Goal: Navigation & Orientation: Find specific page/section

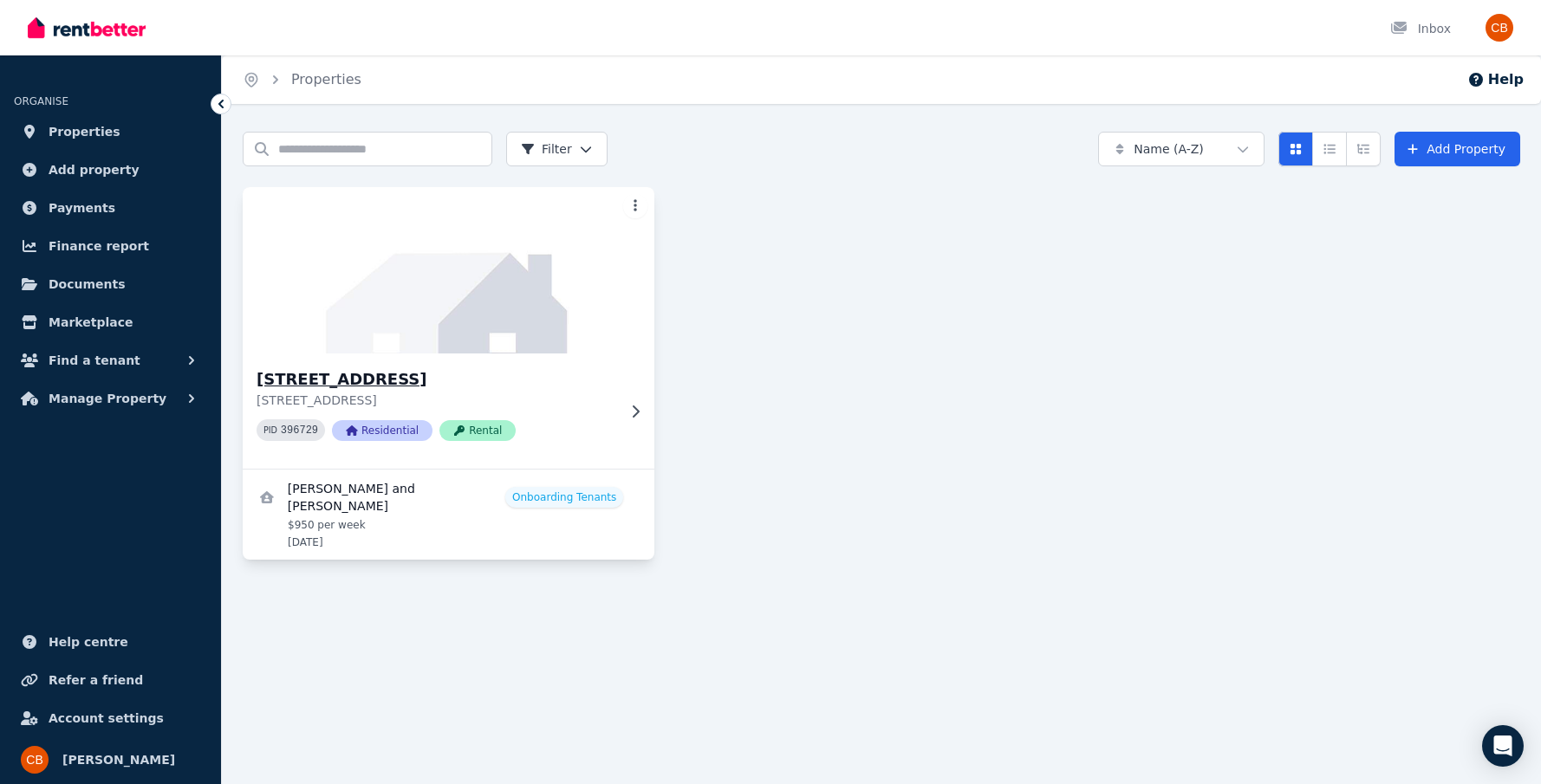
click at [630, 418] on div "162 Moorindil St, Tewantin 162 Moorindil St, Tewantin QLD 4565 PID 396729 Resid…" at bounding box center [449, 411] width 412 height 115
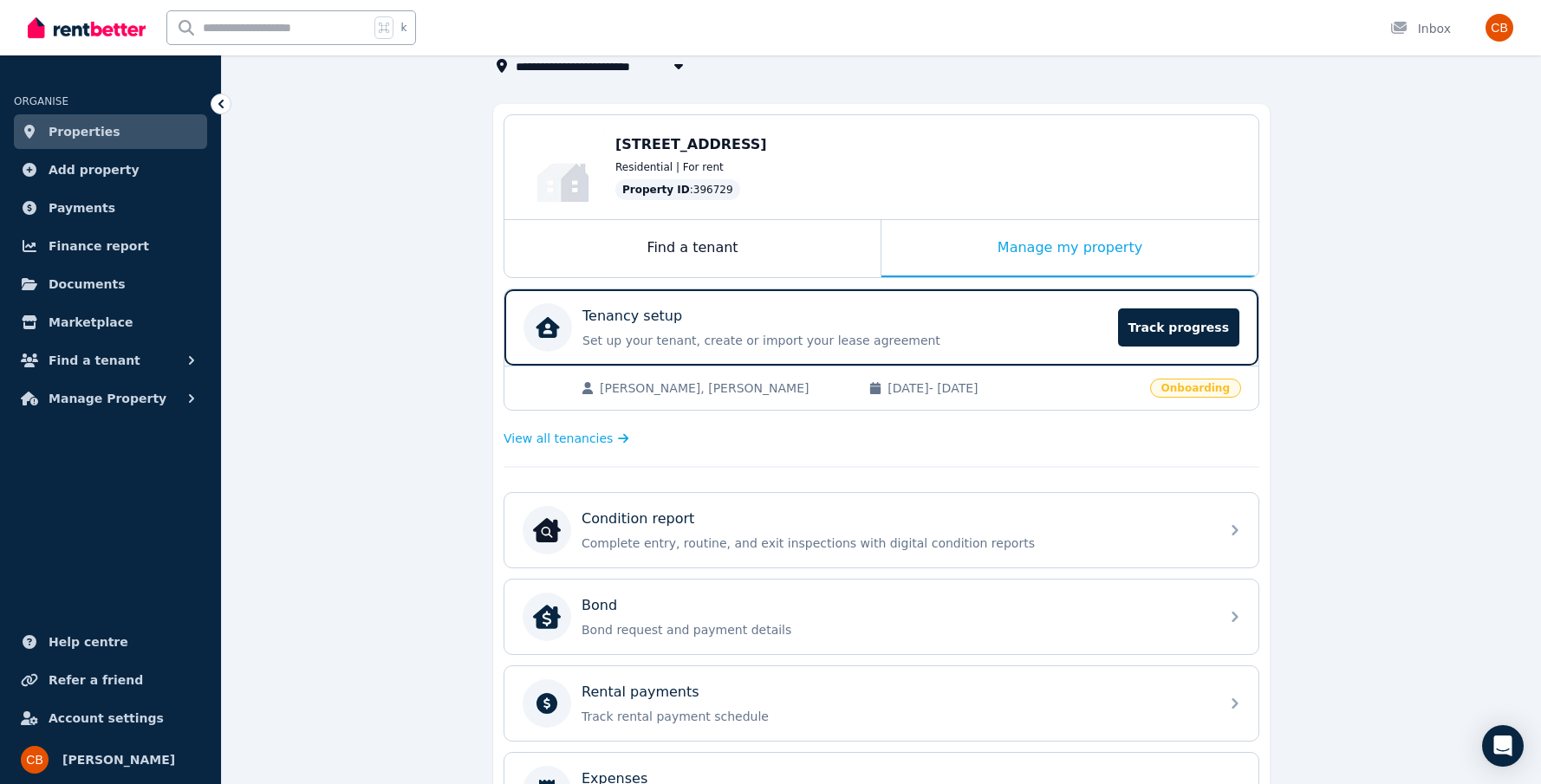
scroll to position [122, 0]
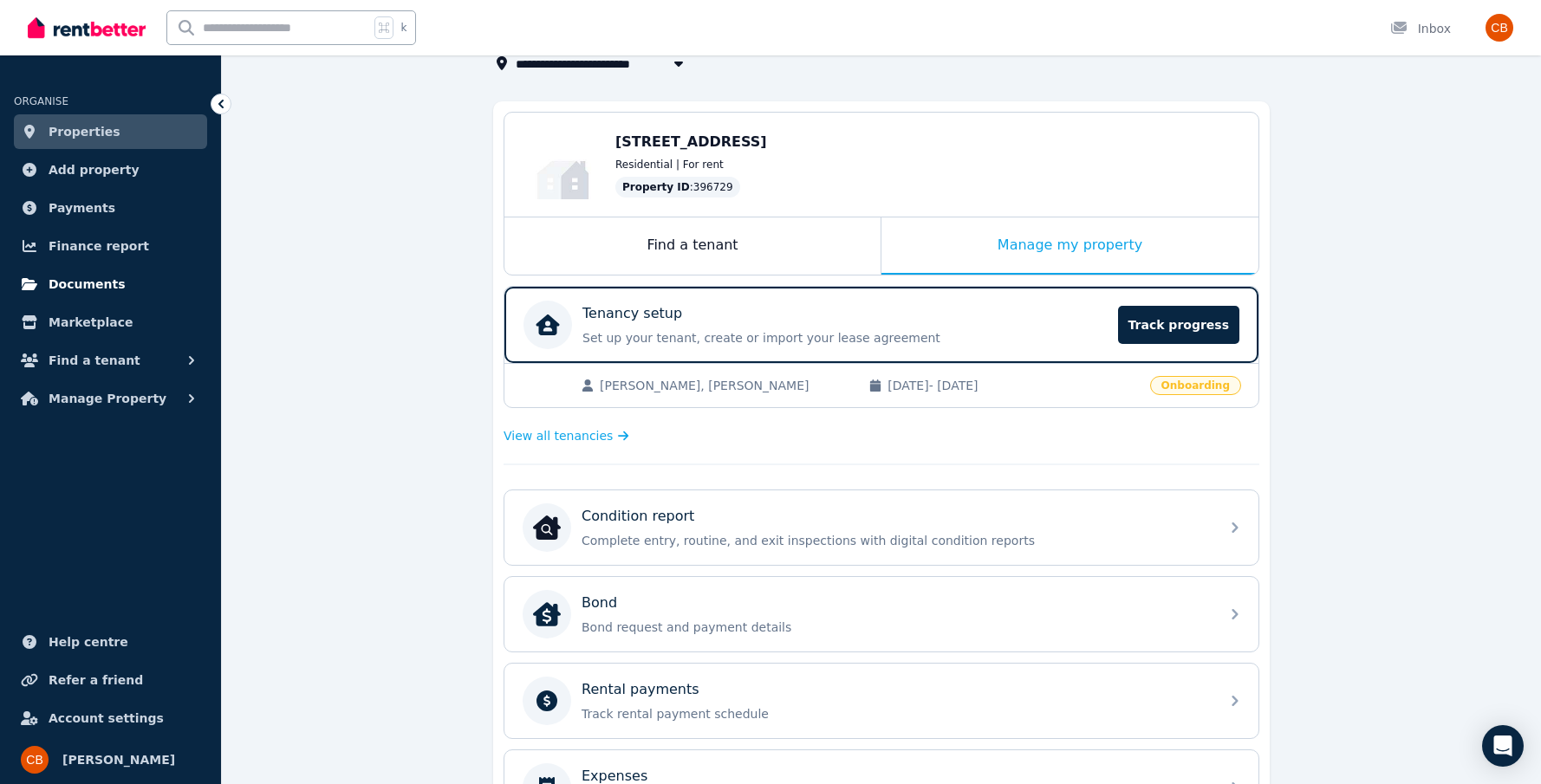
click at [114, 289] on span "Documents" at bounding box center [87, 283] width 77 height 21
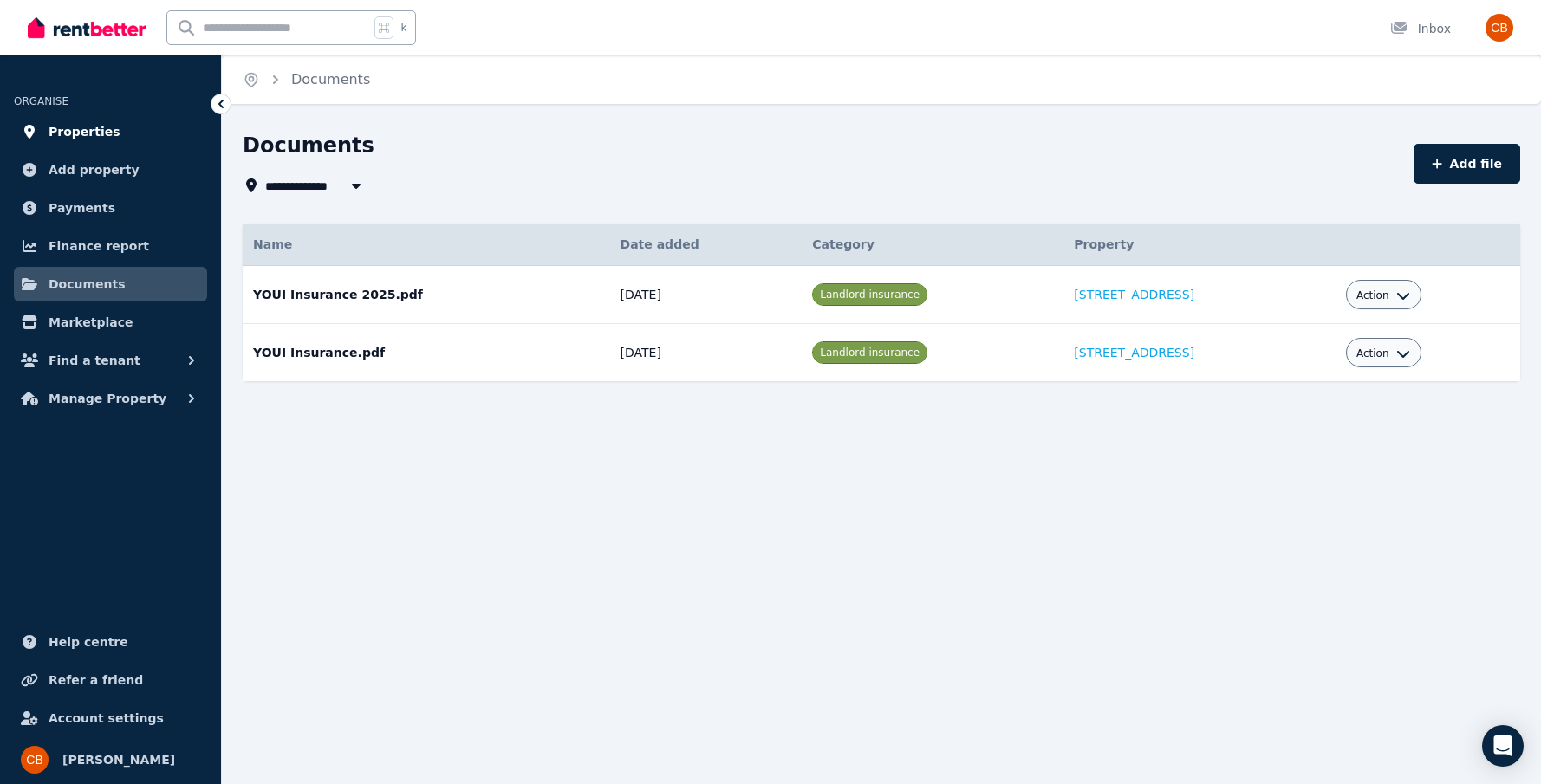
click at [81, 135] on span "Properties" at bounding box center [85, 131] width 72 height 21
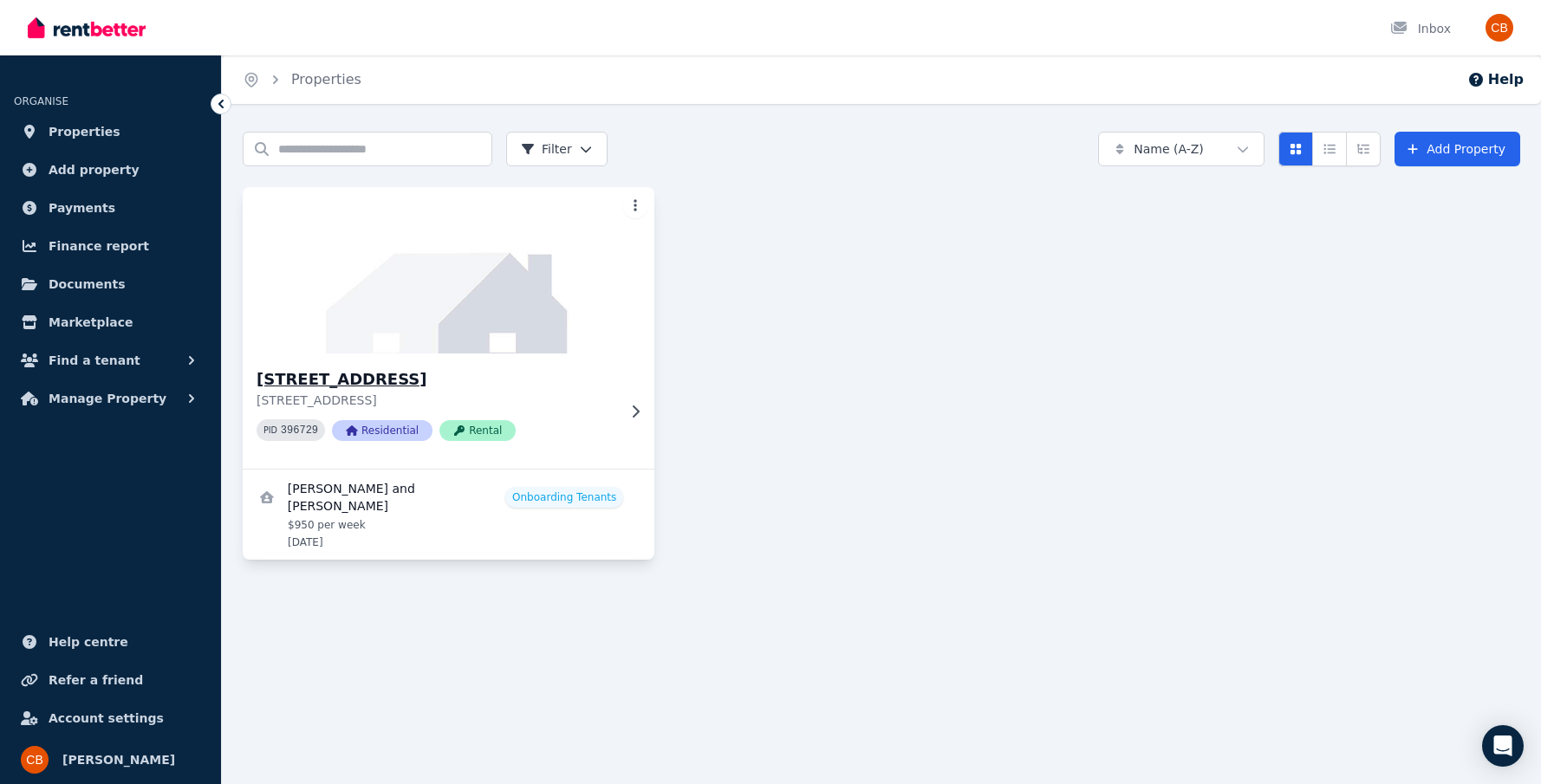
click at [640, 416] on icon at bounding box center [635, 411] width 18 height 14
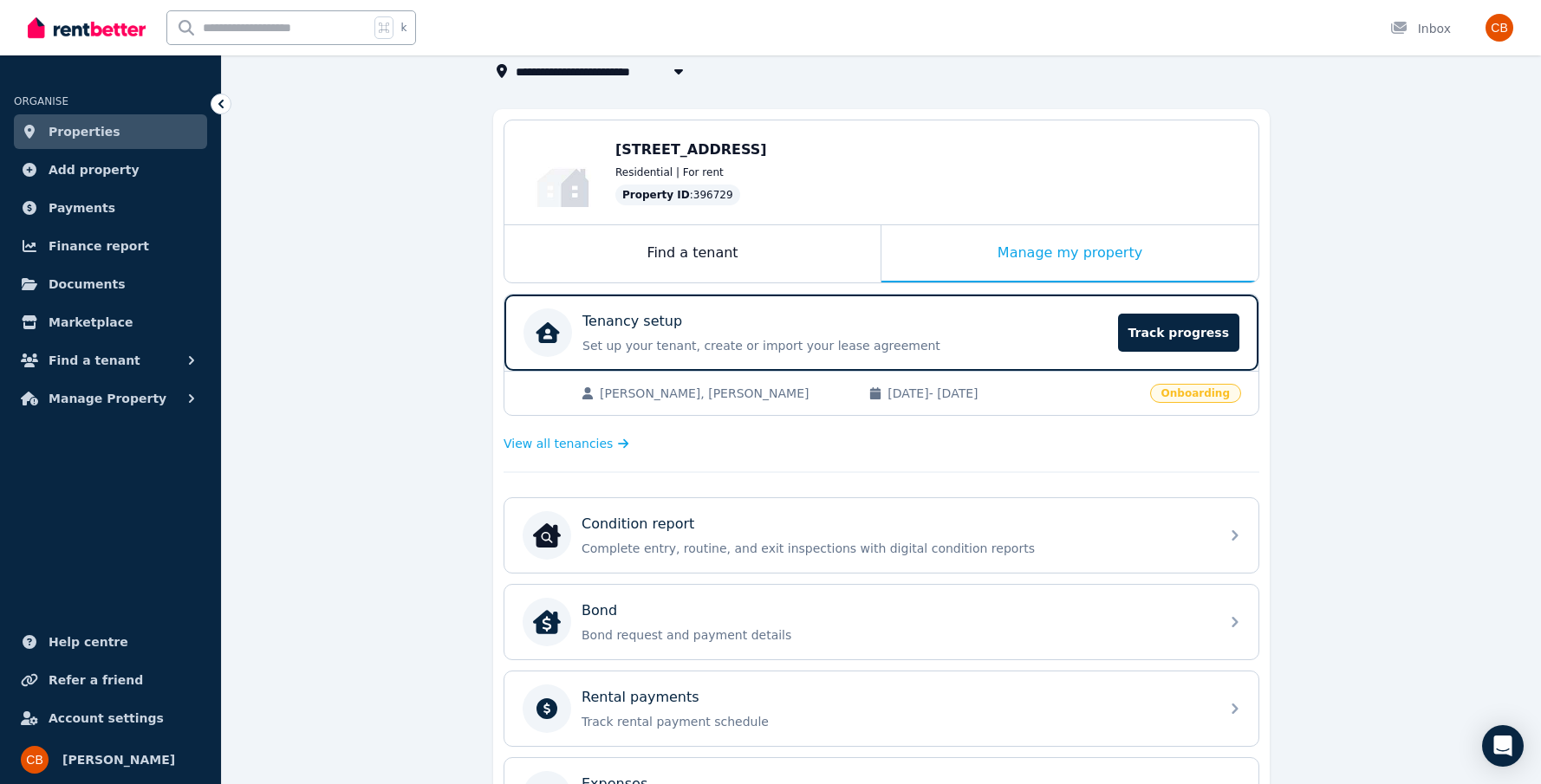
scroll to position [117, 0]
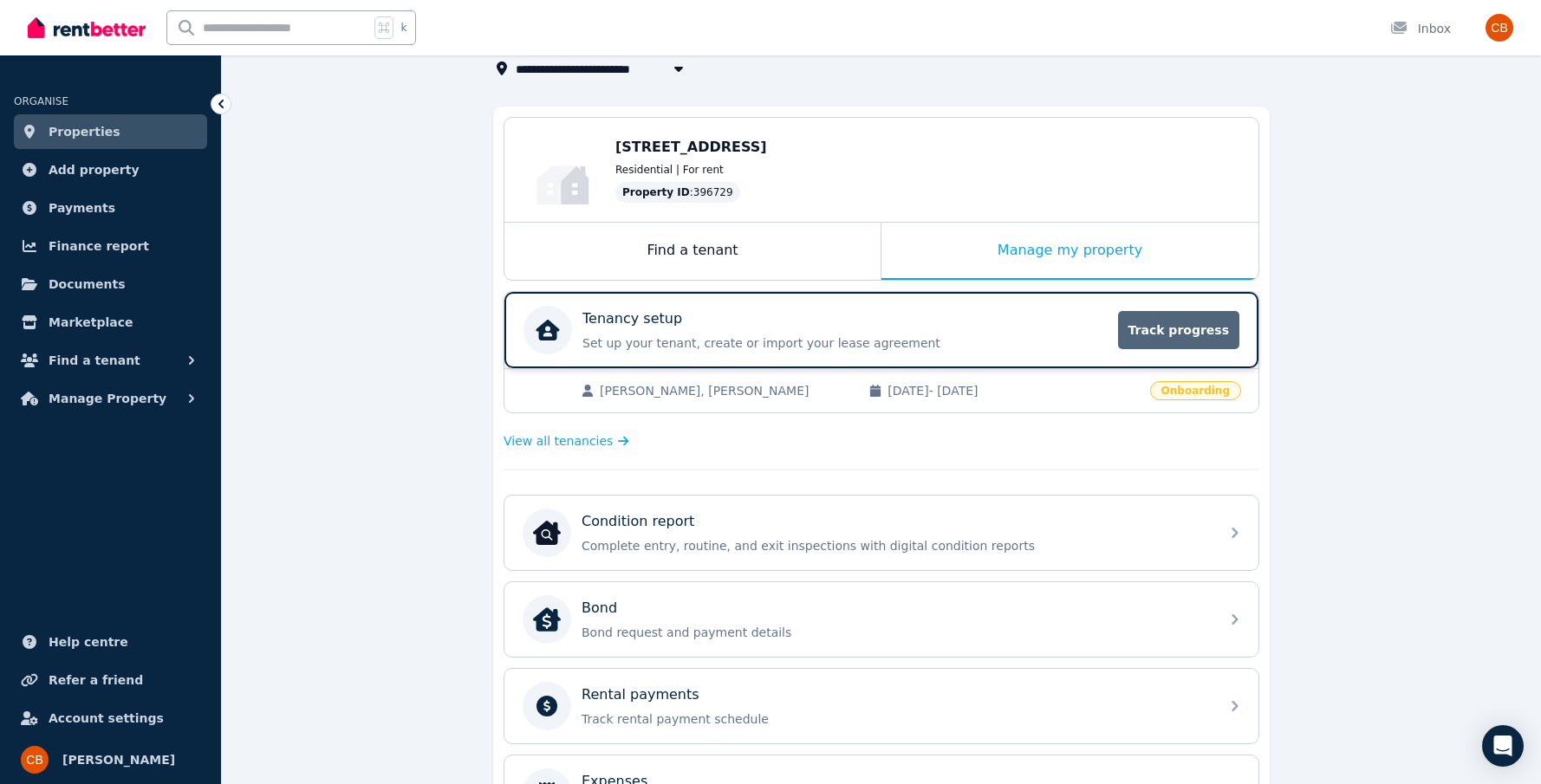
click at [1193, 322] on span "Track progress" at bounding box center [1178, 330] width 121 height 38
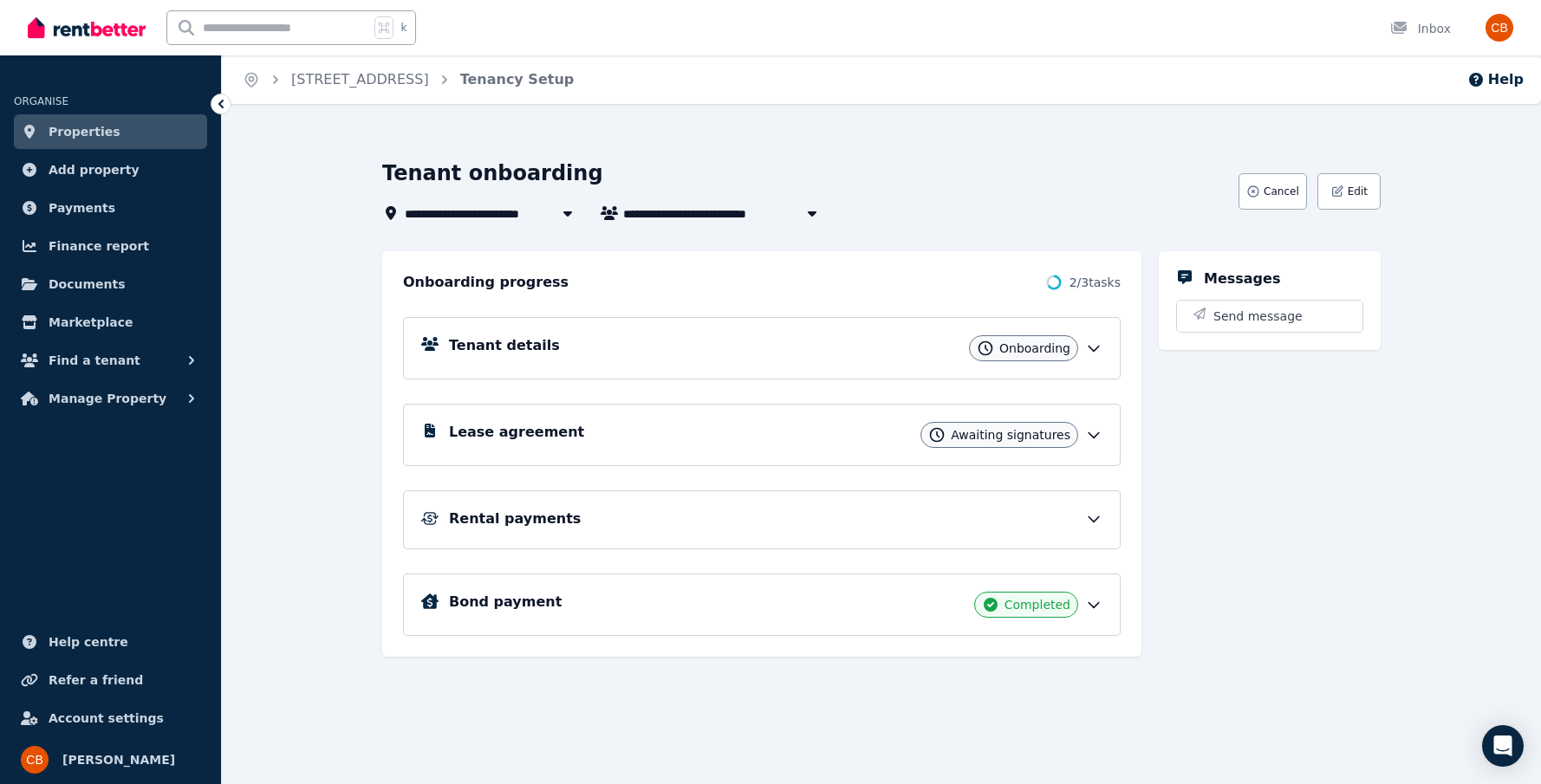
click at [1094, 435] on icon at bounding box center [1093, 435] width 18 height 18
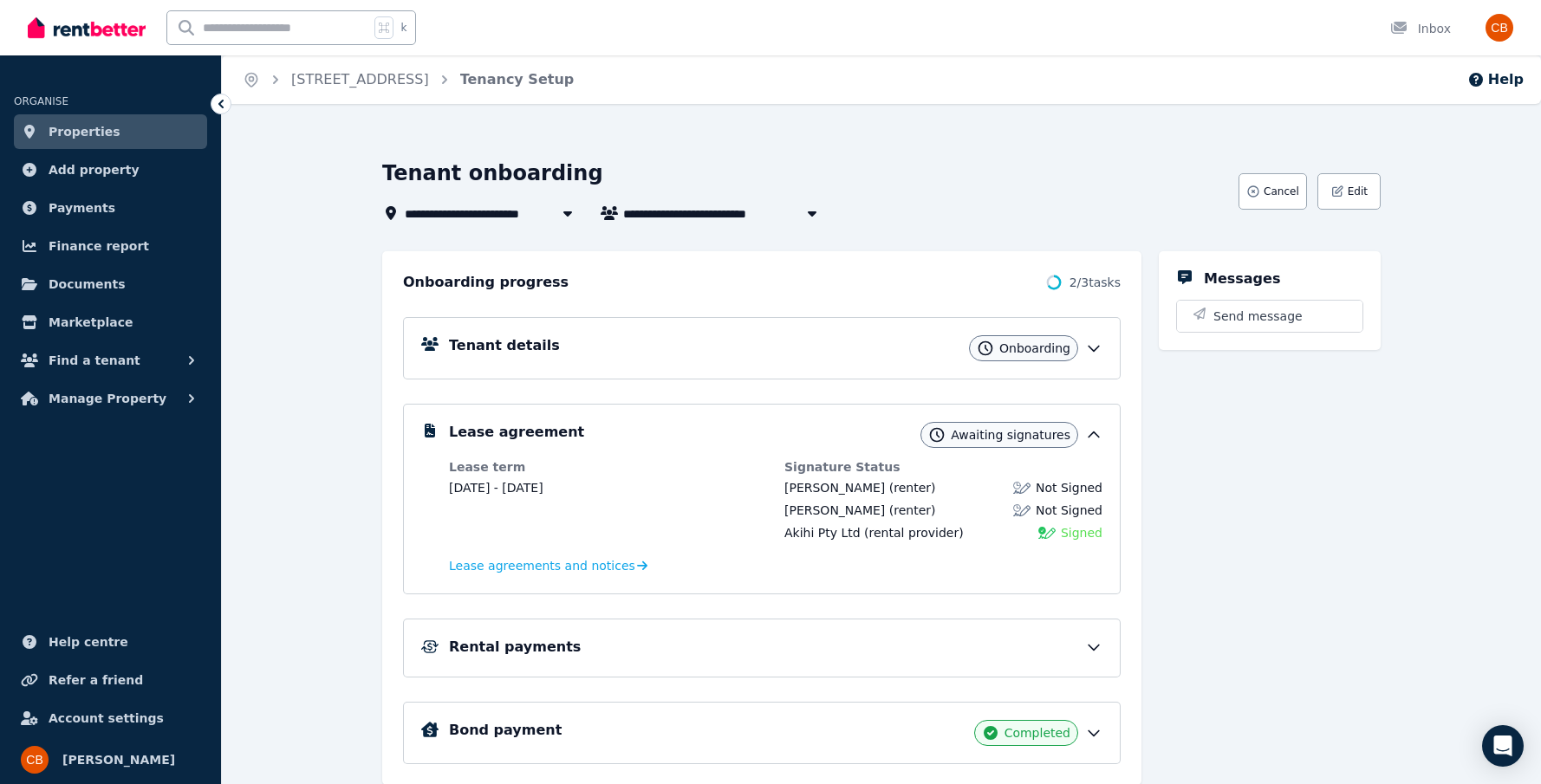
click at [1492, 22] on img "button" at bounding box center [1499, 28] width 28 height 28
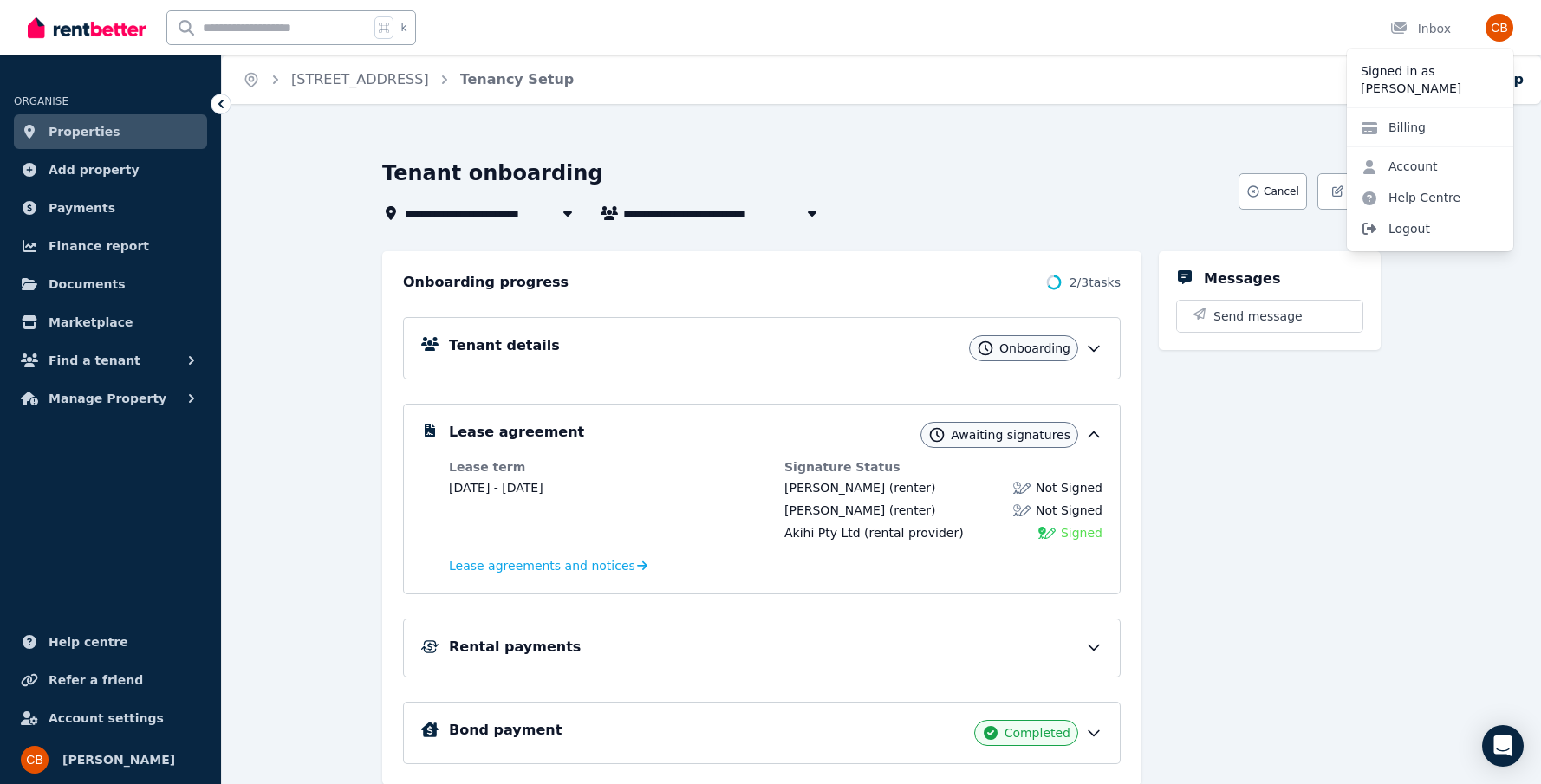
click at [1425, 228] on span "Logout" at bounding box center [1430, 229] width 166 height 31
